Goal: Transaction & Acquisition: Purchase product/service

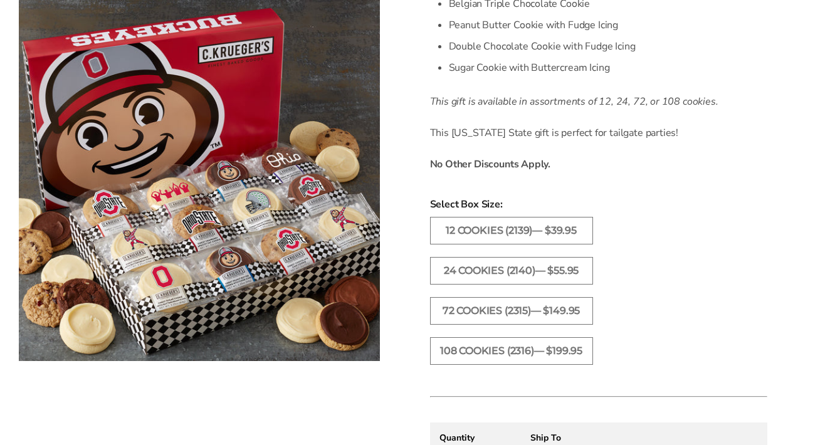
scroll to position [553, 0]
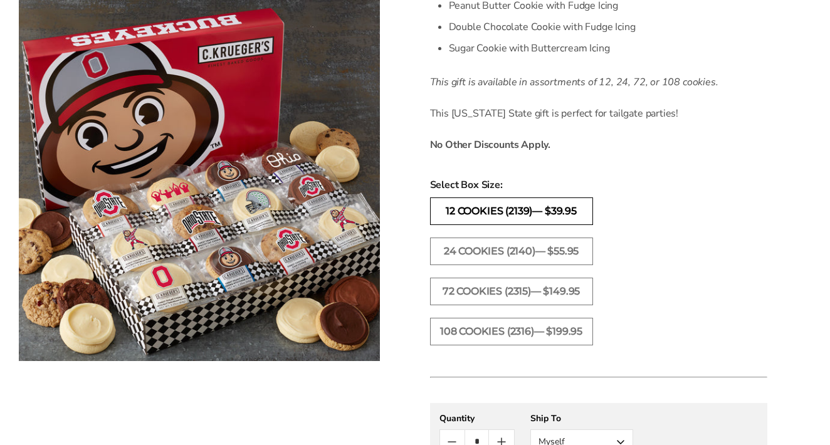
click at [475, 218] on label "12 Cookies (2139)— $39.95" at bounding box center [511, 211] width 163 height 28
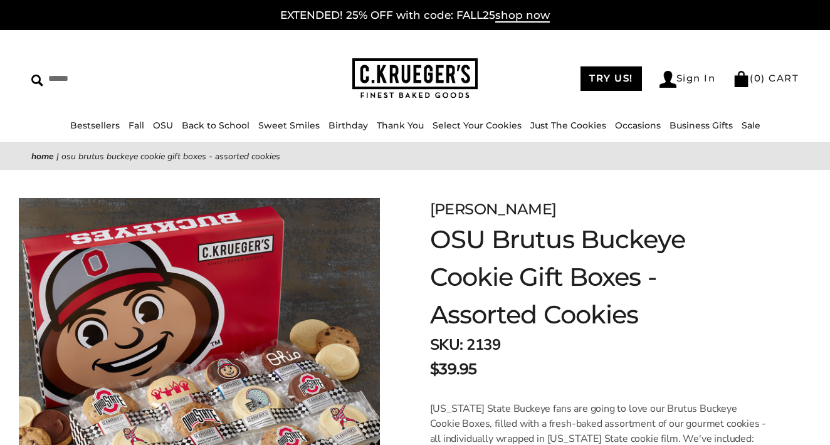
scroll to position [0, 0]
click at [207, 125] on link "Back to School" at bounding box center [216, 125] width 68 height 11
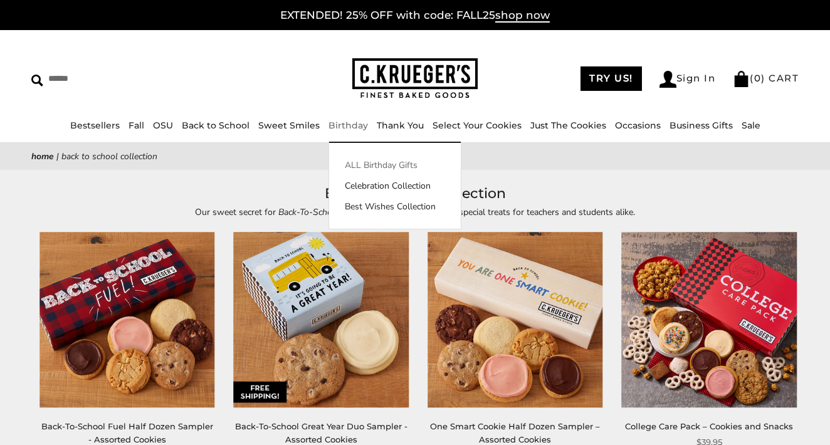
click at [354, 164] on link "ALL Birthday Gifts" at bounding box center [395, 165] width 132 height 13
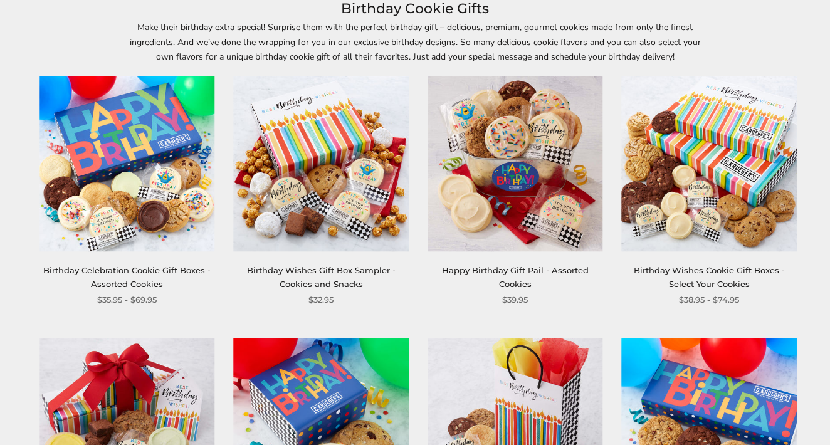
click at [175, 270] on link "Birthday Celebration Cookie Gift Boxes - Assorted Cookies" at bounding box center [126, 276] width 167 height 23
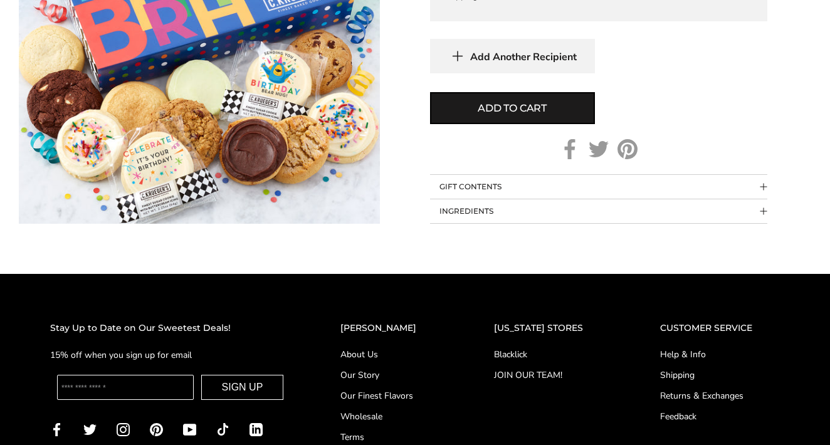
scroll to position [964, 0]
